Goal: Use online tool/utility

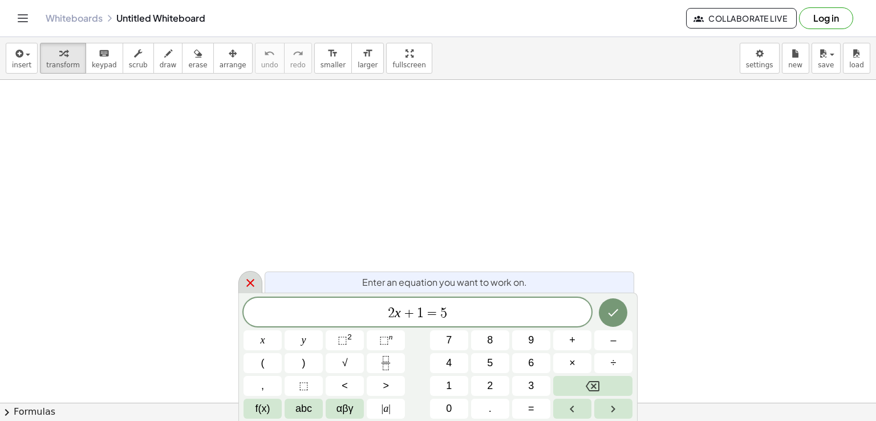
click at [249, 279] on icon at bounding box center [250, 283] width 14 height 14
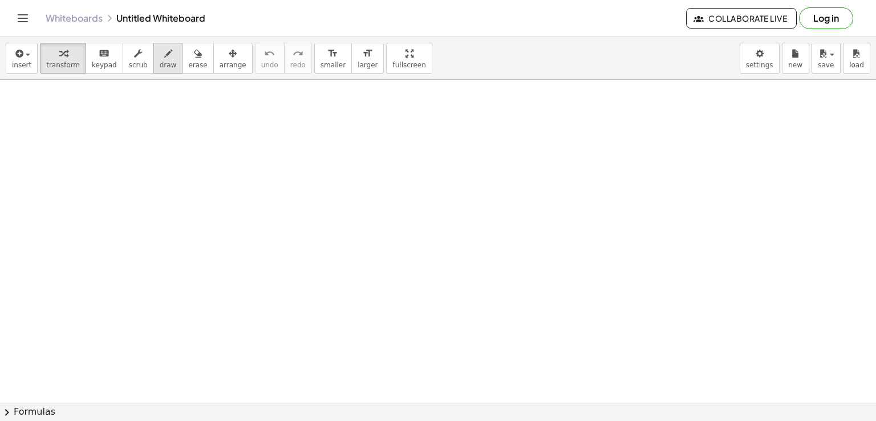
click at [160, 61] on span "draw" at bounding box center [168, 65] width 17 height 8
drag, startPoint x: 242, startPoint y: 136, endPoint x: 238, endPoint y: 159, distance: 23.6
click at [238, 159] on div at bounding box center [438, 402] width 876 height 645
drag, startPoint x: 213, startPoint y: 153, endPoint x: 221, endPoint y: 175, distance: 22.9
click at [221, 175] on div at bounding box center [438, 402] width 876 height 645
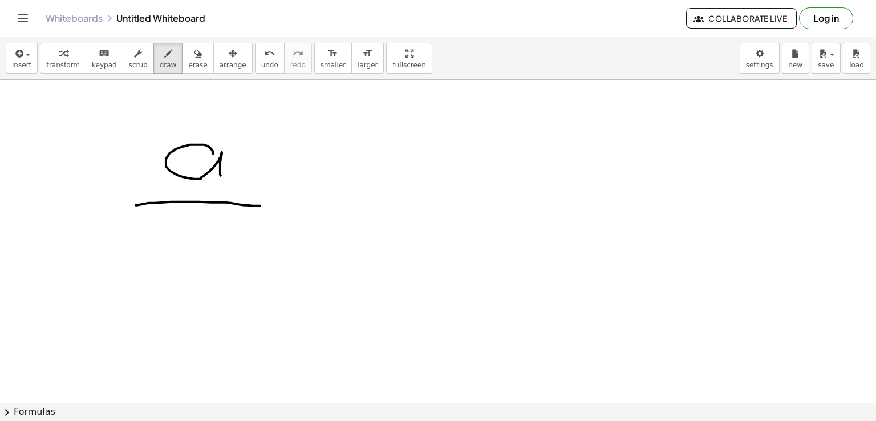
drag, startPoint x: 136, startPoint y: 205, endPoint x: 260, endPoint y: 205, distance: 124.3
click at [260, 205] on div at bounding box center [438, 402] width 876 height 645
drag, startPoint x: 165, startPoint y: 241, endPoint x: 145, endPoint y: 261, distance: 29.0
click at [145, 261] on div at bounding box center [438, 402] width 876 height 645
drag, startPoint x: 178, startPoint y: 234, endPoint x: 178, endPoint y: 265, distance: 30.8
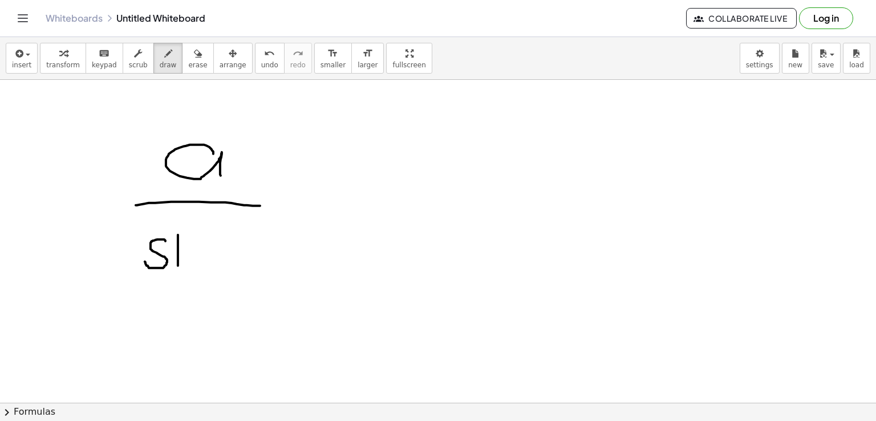
click at [178, 265] on div at bounding box center [438, 402] width 876 height 645
click at [173, 217] on div at bounding box center [438, 402] width 876 height 645
drag, startPoint x: 190, startPoint y: 256, endPoint x: 226, endPoint y: 267, distance: 37.5
click at [226, 267] on div at bounding box center [438, 402] width 876 height 645
drag, startPoint x: 255, startPoint y: 214, endPoint x: 249, endPoint y: 251, distance: 37.6
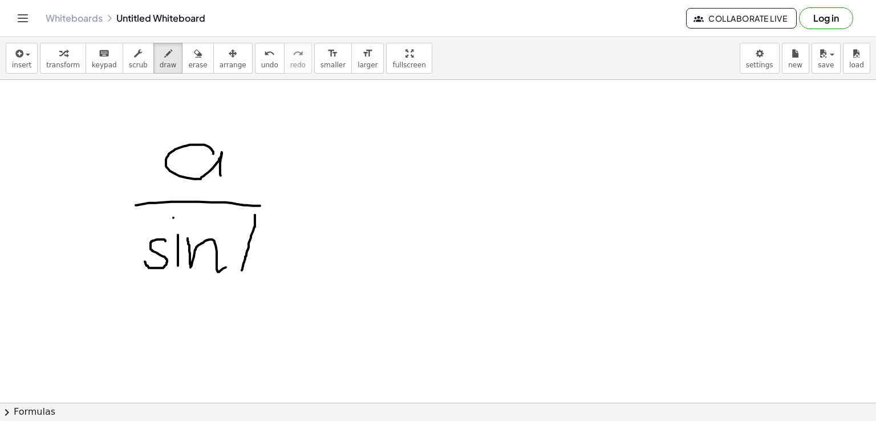
click at [246, 258] on div at bounding box center [438, 402] width 876 height 645
drag, startPoint x: 257, startPoint y: 221, endPoint x: 270, endPoint y: 274, distance: 55.2
click at [270, 274] on div at bounding box center [438, 402] width 876 height 645
drag, startPoint x: 239, startPoint y: 249, endPoint x: 287, endPoint y: 243, distance: 48.7
click at [287, 243] on div at bounding box center [438, 402] width 876 height 645
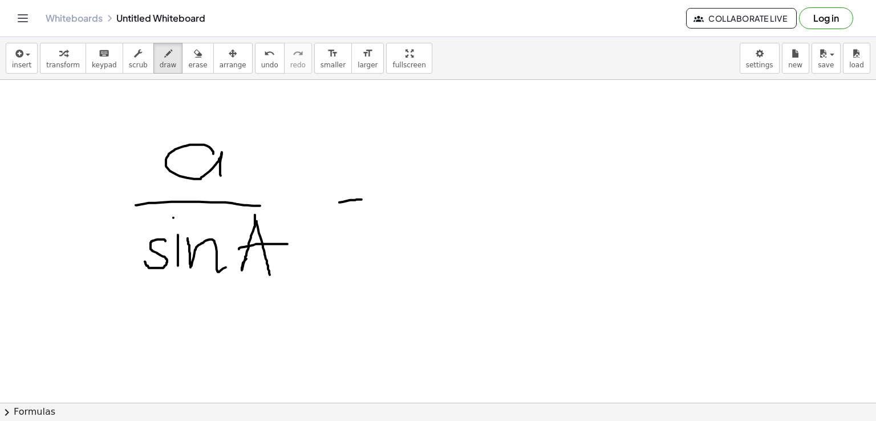
drag, startPoint x: 339, startPoint y: 202, endPoint x: 363, endPoint y: 198, distance: 23.6
click at [363, 198] on div at bounding box center [438, 402] width 876 height 645
drag, startPoint x: 340, startPoint y: 215, endPoint x: 368, endPoint y: 209, distance: 29.3
click at [368, 209] on div at bounding box center [438, 402] width 876 height 645
drag, startPoint x: 431, startPoint y: 140, endPoint x: 431, endPoint y: 183, distance: 42.8
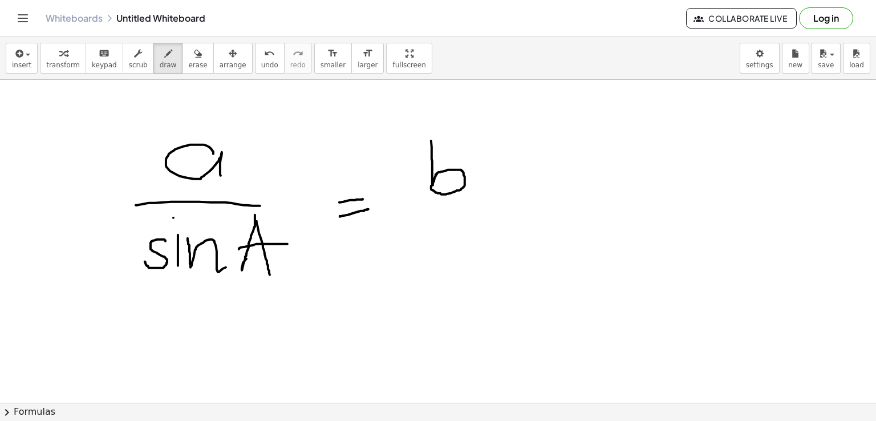
click at [431, 183] on div at bounding box center [438, 402] width 876 height 645
drag, startPoint x: 410, startPoint y: 215, endPoint x: 450, endPoint y: 226, distance: 41.5
click at [500, 206] on div at bounding box center [438, 402] width 876 height 645
drag, startPoint x: 424, startPoint y: 240, endPoint x: 402, endPoint y: 260, distance: 29.5
click at [402, 260] on div at bounding box center [438, 402] width 876 height 645
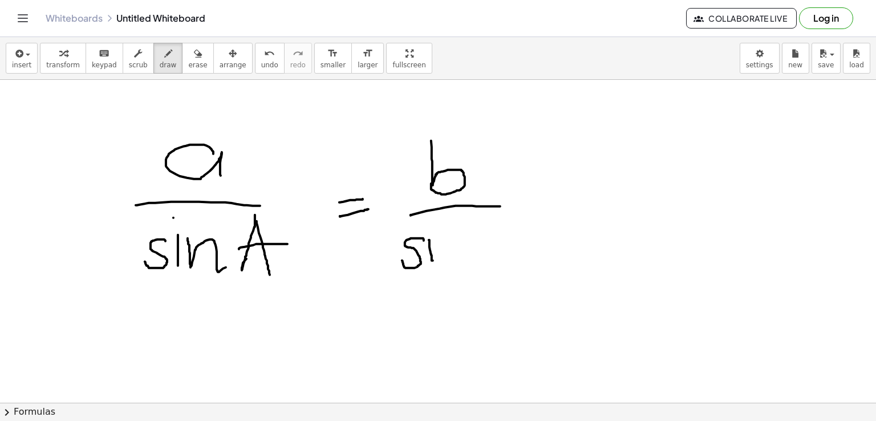
drag, startPoint x: 429, startPoint y: 239, endPoint x: 433, endPoint y: 260, distance: 21.0
click at [433, 260] on div at bounding box center [438, 402] width 876 height 645
click at [432, 222] on div at bounding box center [438, 402] width 876 height 645
drag, startPoint x: 442, startPoint y: 239, endPoint x: 467, endPoint y: 259, distance: 31.7
click at [465, 267] on div at bounding box center [438, 402] width 876 height 645
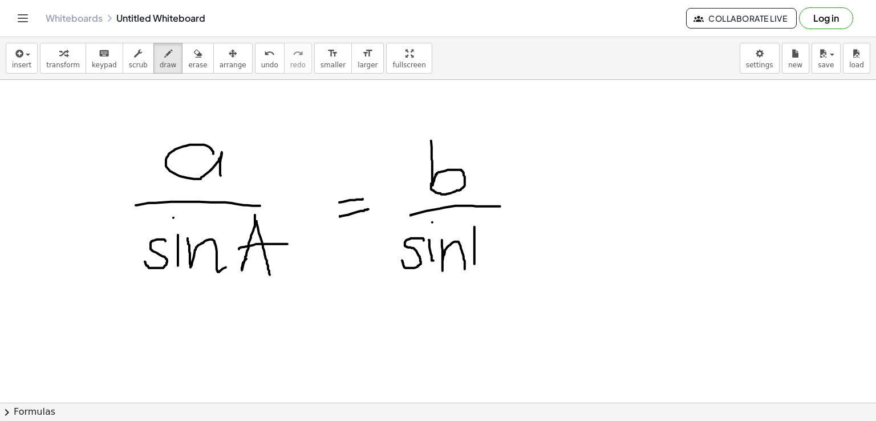
drag, startPoint x: 474, startPoint y: 226, endPoint x: 474, endPoint y: 265, distance: 38.2
click at [474, 265] on div at bounding box center [438, 402] width 876 height 645
drag, startPoint x: 479, startPoint y: 225, endPoint x: 483, endPoint y: 243, distance: 19.2
click at [469, 267] on div at bounding box center [438, 402] width 876 height 645
drag, startPoint x: 483, startPoint y: 225, endPoint x: 465, endPoint y: 229, distance: 18.6
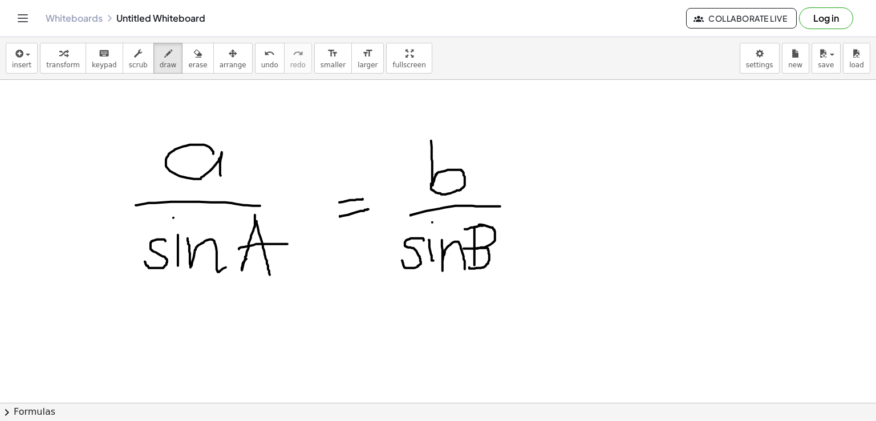
click at [465, 229] on div at bounding box center [438, 402] width 876 height 645
drag, startPoint x: 540, startPoint y: 212, endPoint x: 559, endPoint y: 208, distance: 18.7
click at [559, 208] on div at bounding box center [438, 402] width 876 height 645
drag, startPoint x: 562, startPoint y: 192, endPoint x: 550, endPoint y: 234, distance: 44.3
click at [550, 234] on div at bounding box center [438, 402] width 876 height 645
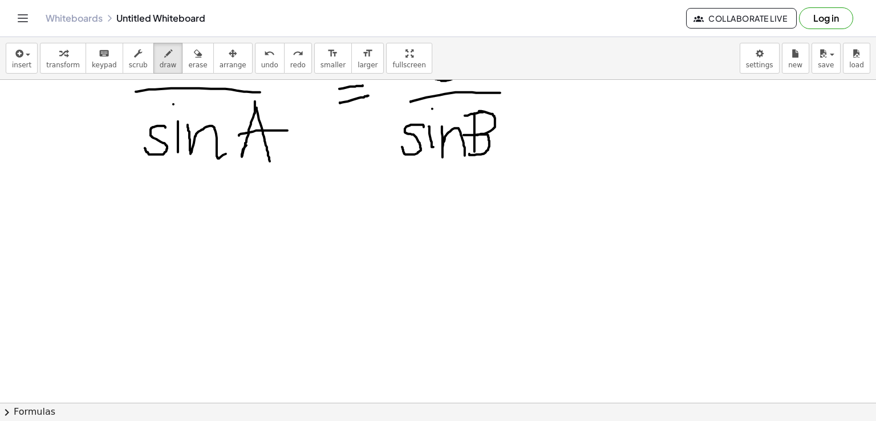
scroll to position [114, 0]
drag, startPoint x: 233, startPoint y: 279, endPoint x: 235, endPoint y: 295, distance: 16.1
click at [235, 295] on div at bounding box center [438, 288] width 876 height 645
drag, startPoint x: 291, startPoint y: 257, endPoint x: 332, endPoint y: 259, distance: 40.5
click at [332, 259] on div at bounding box center [438, 288] width 876 height 645
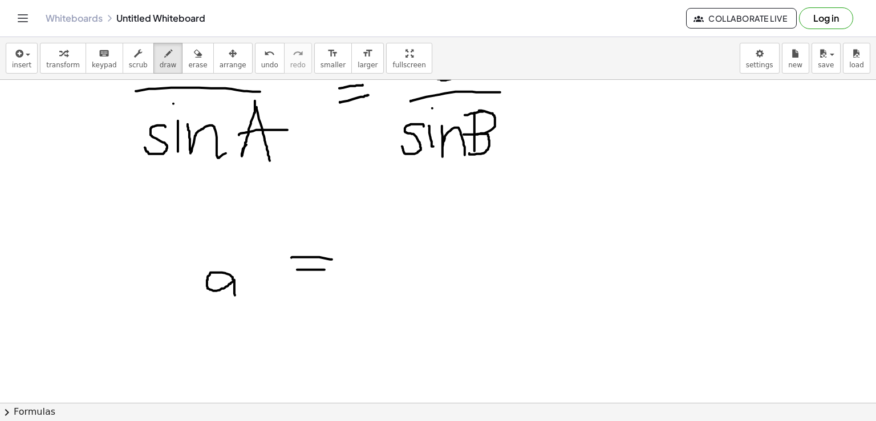
drag, startPoint x: 297, startPoint y: 269, endPoint x: 324, endPoint y: 269, distance: 27.4
click at [324, 269] on div at bounding box center [438, 288] width 876 height 645
drag, startPoint x: 357, startPoint y: 222, endPoint x: 364, endPoint y: 265, distance: 43.3
click at [359, 267] on div at bounding box center [438, 288] width 876 height 645
drag, startPoint x: 416, startPoint y: 254, endPoint x: 420, endPoint y: 260, distance: 7.1
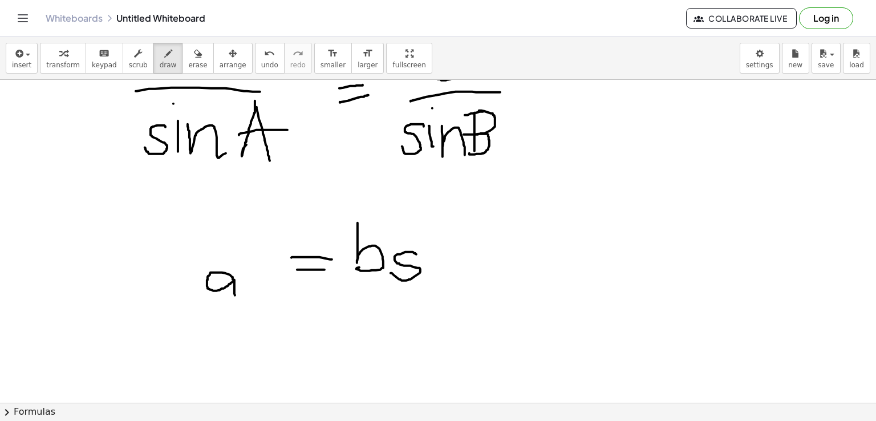
click at [392, 271] on div at bounding box center [438, 288] width 876 height 645
drag, startPoint x: 428, startPoint y: 250, endPoint x: 429, endPoint y: 273, distance: 23.4
click at [429, 273] on div at bounding box center [438, 288] width 876 height 645
click at [425, 235] on div at bounding box center [438, 288] width 876 height 645
drag, startPoint x: 433, startPoint y: 249, endPoint x: 459, endPoint y: 275, distance: 36.7
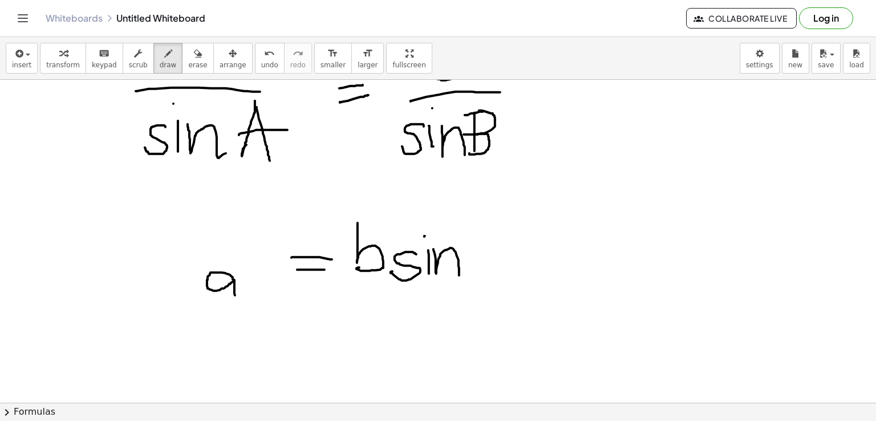
click at [459, 275] on div at bounding box center [438, 288] width 876 height 645
drag, startPoint x: 358, startPoint y: 282, endPoint x: 490, endPoint y: 266, distance: 133.3
click at [490, 266] on div at bounding box center [438, 288] width 876 height 645
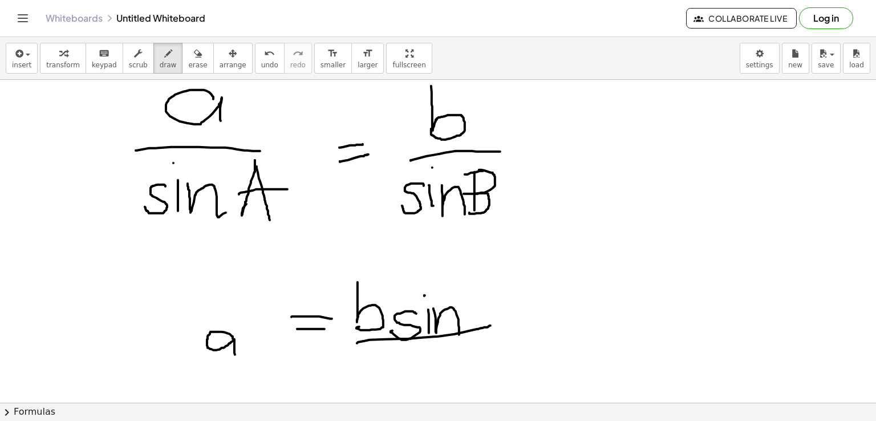
scroll to position [57, 0]
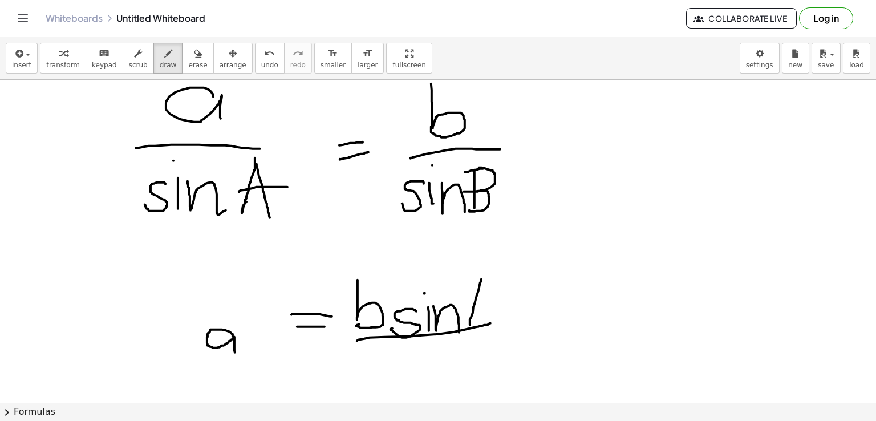
drag, startPoint x: 481, startPoint y: 279, endPoint x: 469, endPoint y: 326, distance: 48.3
click at [469, 326] on div at bounding box center [438, 345] width 876 height 645
drag
click at [498, 326] on div at bounding box center [438, 345] width 876 height 645
click at [458, 315] on div at bounding box center [438, 345] width 876 height 645
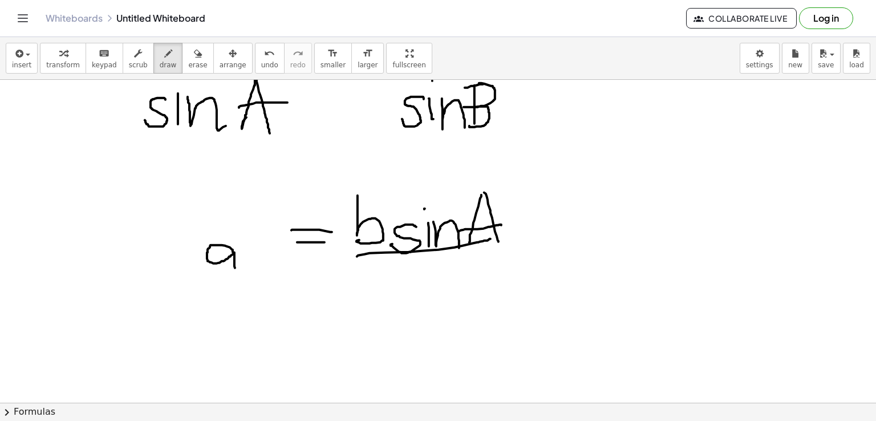
scroll to position [171, 0]
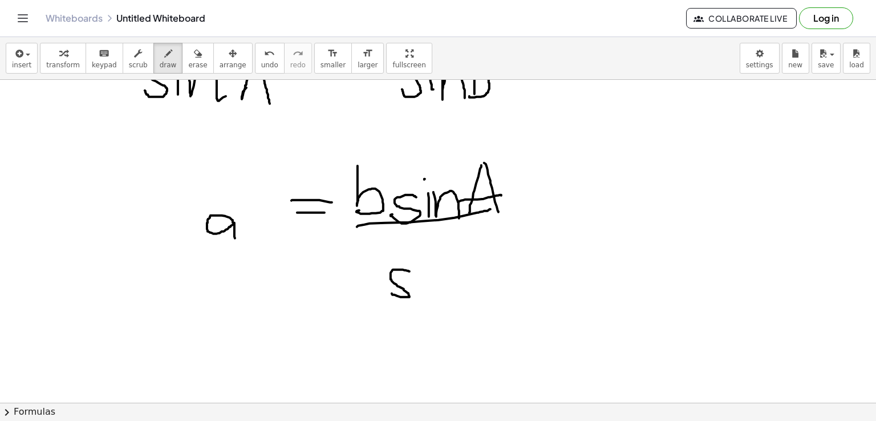
click at [392, 293] on div at bounding box center [438, 231] width 876 height 645
click at [387, 278] on div at bounding box center [438, 231] width 876 height 645
click at [420, 276] on div at bounding box center [438, 231] width 876 height 645
click at [413, 230] on div at bounding box center [438, 231] width 876 height 645
click at [452, 286] on div at bounding box center [438, 231] width 876 height 645
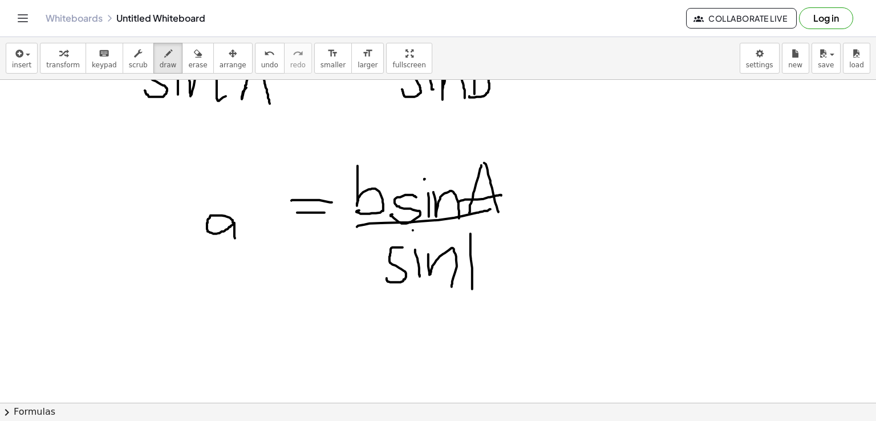
click at [472, 291] on div at bounding box center [438, 231] width 876 height 645
click at [473, 287] on div at bounding box center [438, 231] width 876 height 645
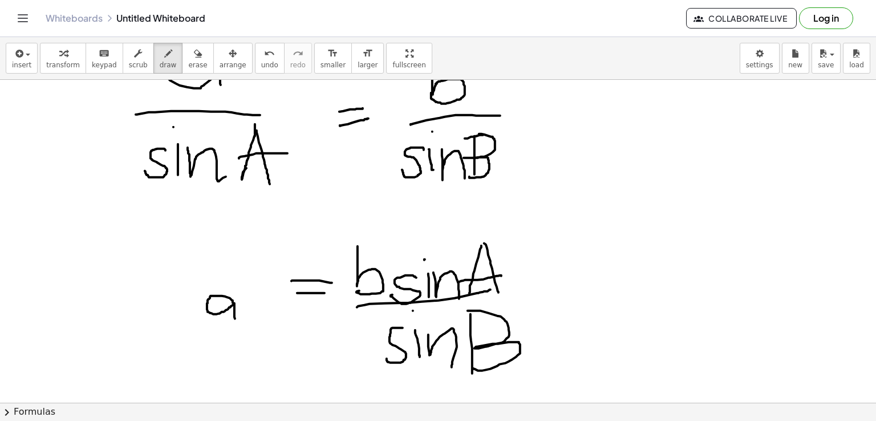
scroll to position [0, 0]
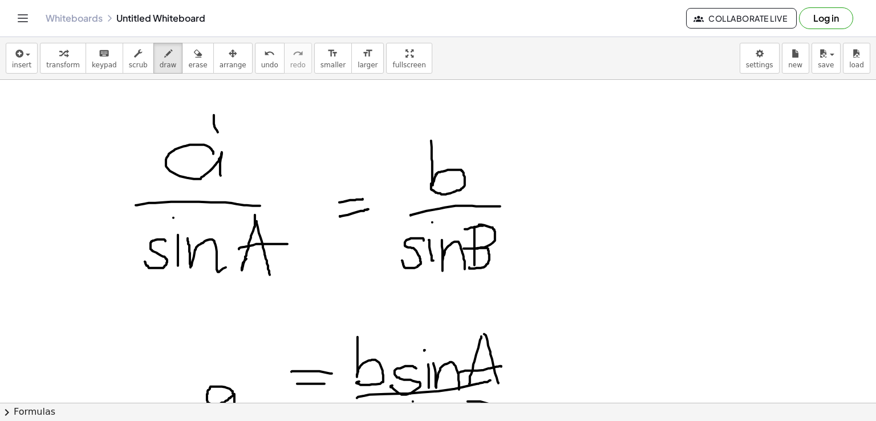
drag, startPoint x: 214, startPoint y: 119, endPoint x: 227, endPoint y: 133, distance: 19.0
click at [223, 133] on div at bounding box center [438, 402] width 876 height 645
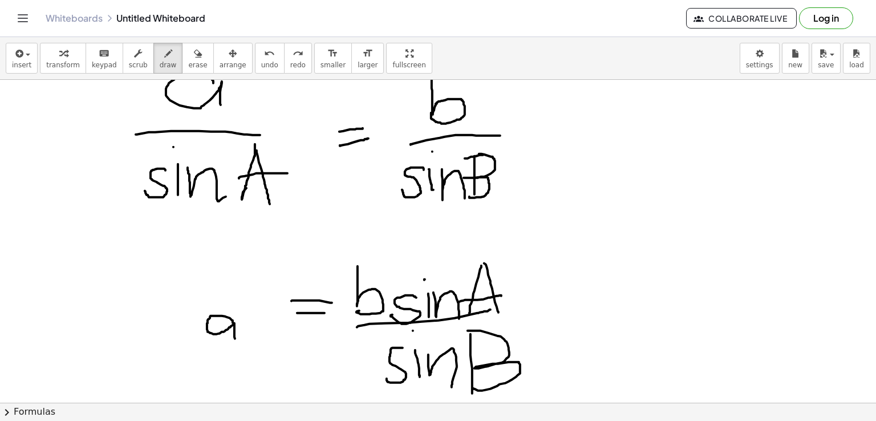
scroll to position [57, 0]
